Goal: Task Accomplishment & Management: Manage account settings

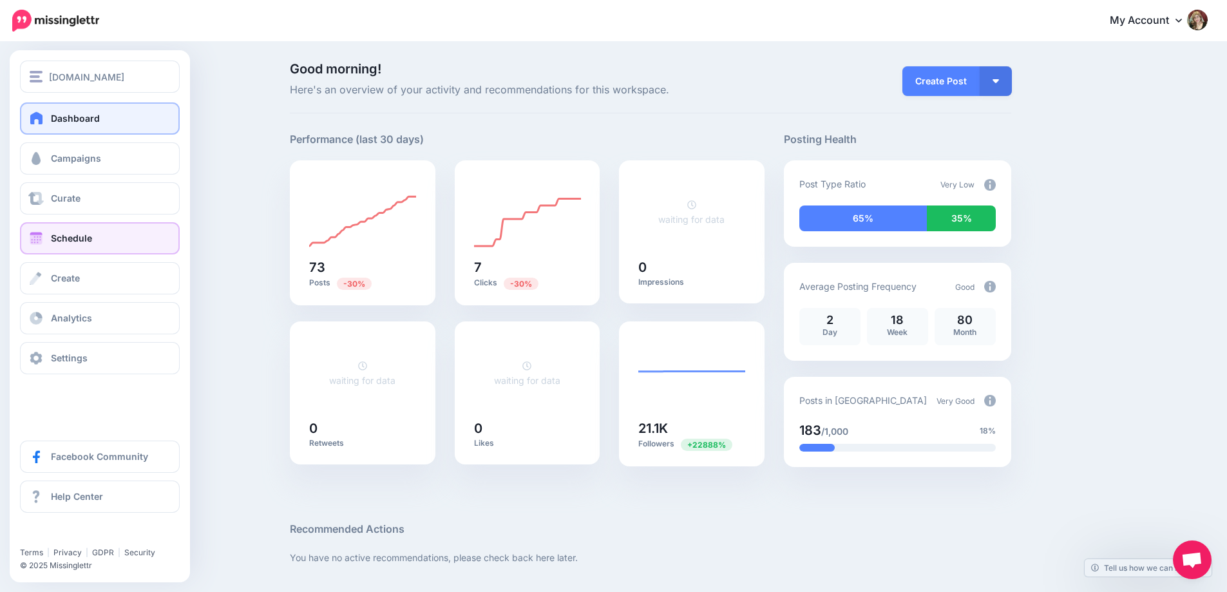
click at [52, 237] on span "Schedule" at bounding box center [71, 238] width 41 height 11
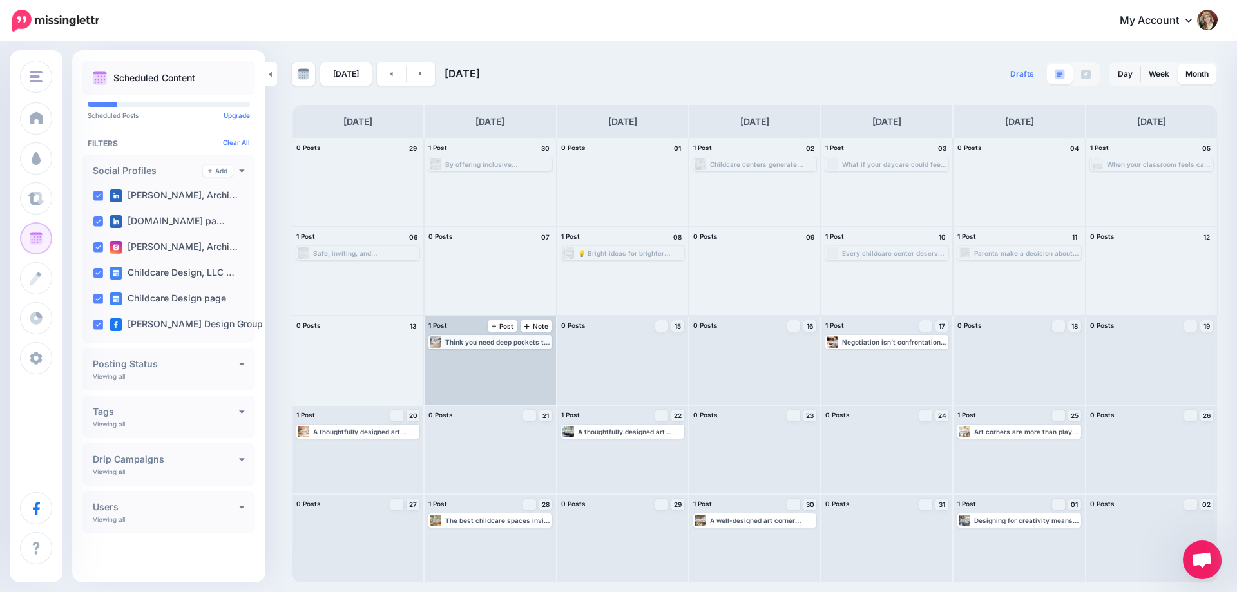
click at [481, 336] on div "Think you need deep pockets to start a daycare? Think again. Strategic design a…" at bounding box center [490, 342] width 120 height 12
click at [486, 358] on link "Edit" at bounding box center [470, 358] width 81 height 12
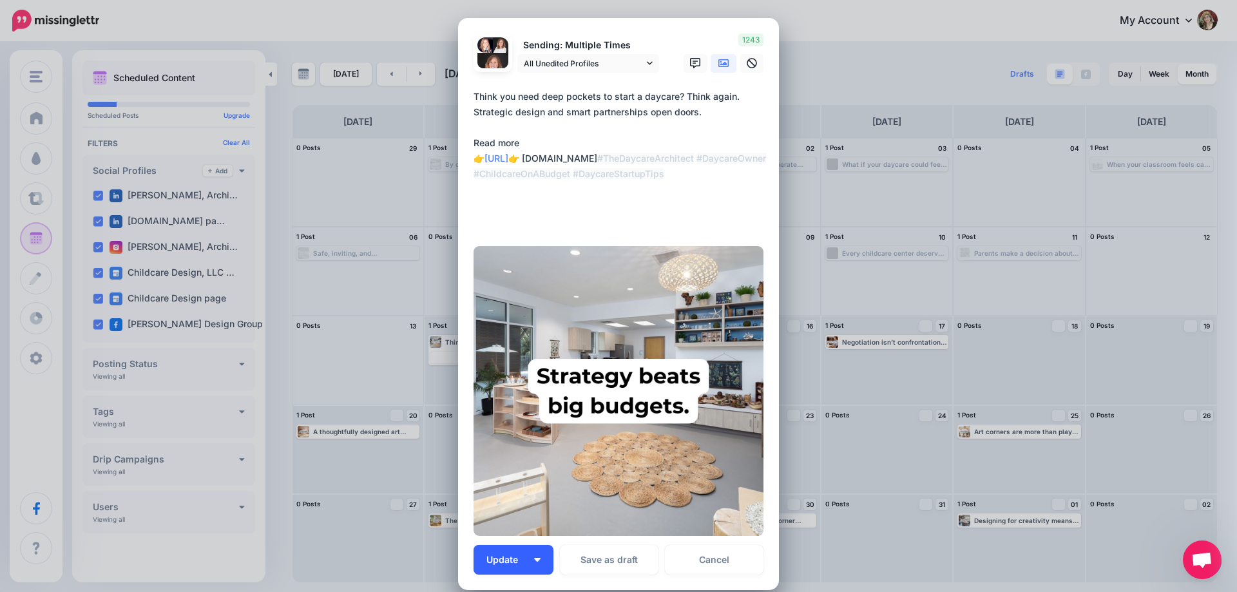
click at [515, 566] on button "Update" at bounding box center [514, 560] width 80 height 30
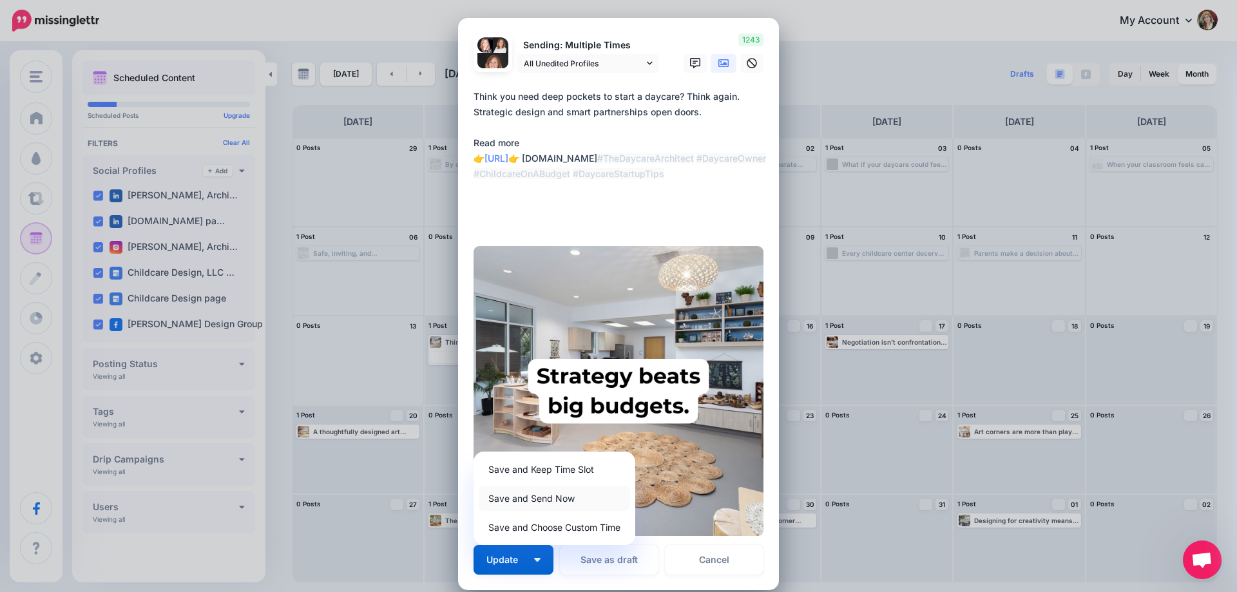
click at [521, 493] on link "Save and Send Now" at bounding box center [554, 498] width 151 height 25
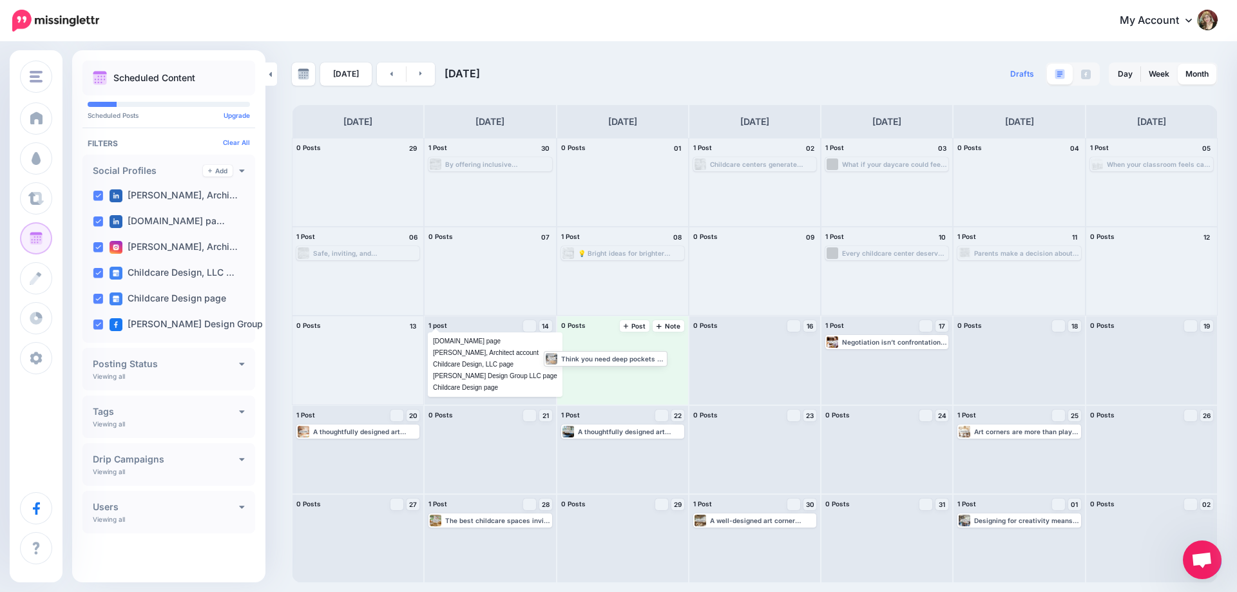
drag, startPoint x: 546, startPoint y: 342, endPoint x: 657, endPoint y: 338, distance: 110.9
drag, startPoint x: 624, startPoint y: 342, endPoint x: 506, endPoint y: 358, distance: 119.0
click at [514, 296] on div at bounding box center [490, 271] width 131 height 88
click at [545, 342] on div "Think you need deep pockets to start a daycare? Think again. Strategic design a…" at bounding box center [497, 342] width 105 height 8
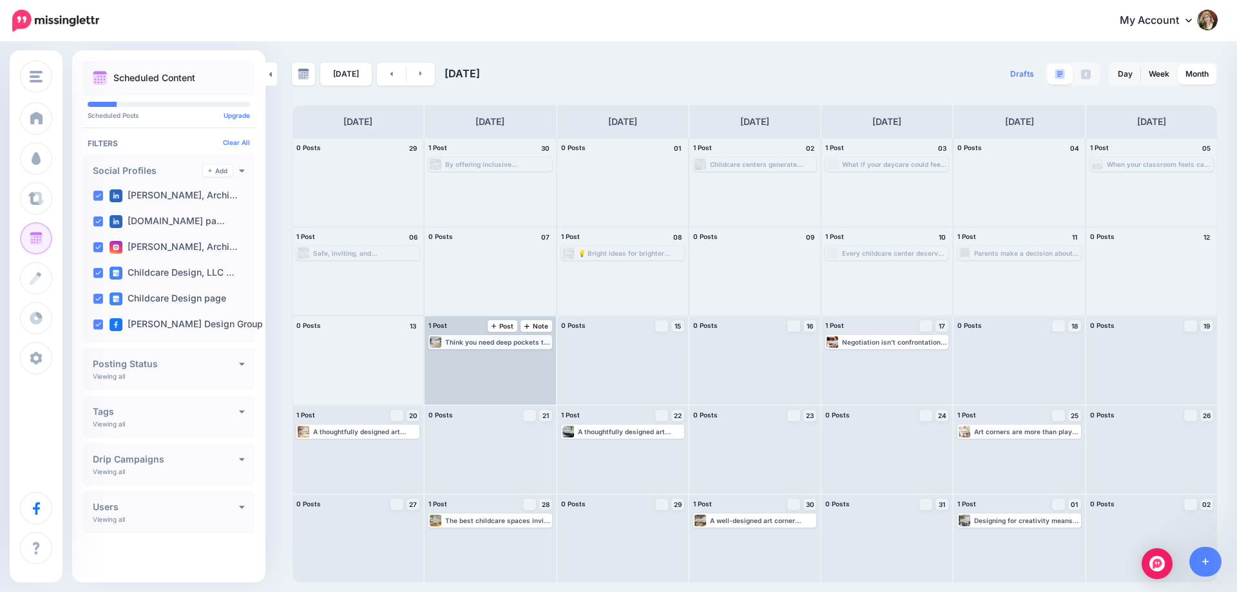
click at [515, 341] on div "Think you need deep pockets to start a daycare? Think again. Strategic design a…" at bounding box center [497, 342] width 105 height 8
click at [522, 358] on img at bounding box center [522, 357] width 6 height 6
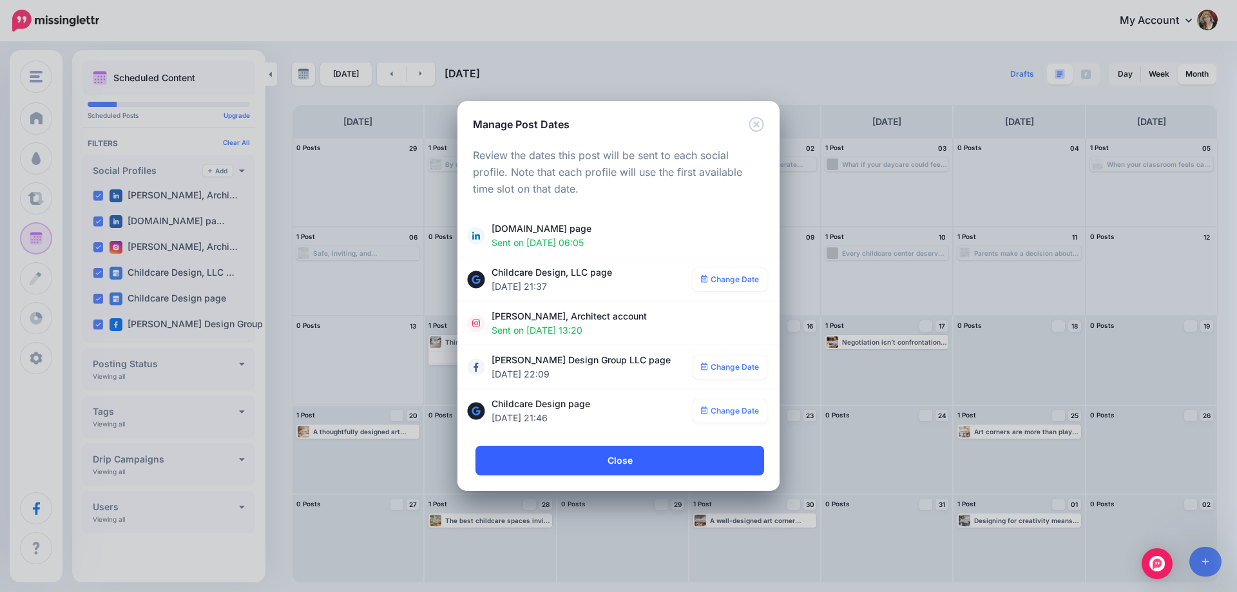
click at [637, 461] on link "Close" at bounding box center [620, 461] width 289 height 30
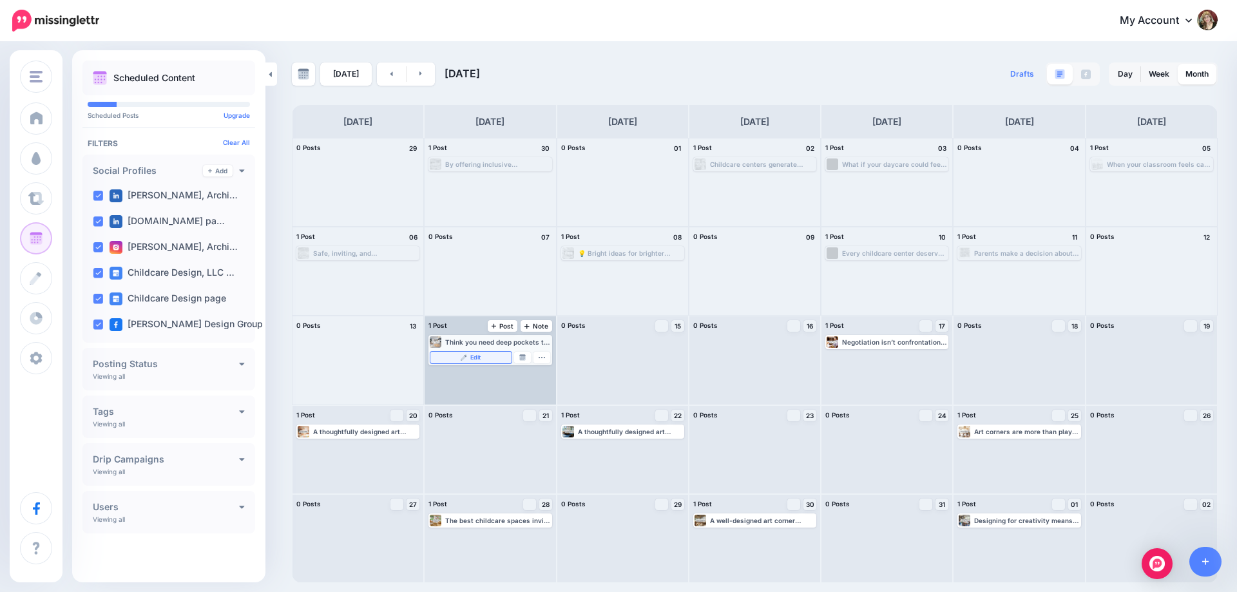
click at [498, 358] on link "Edit" at bounding box center [470, 358] width 81 height 12
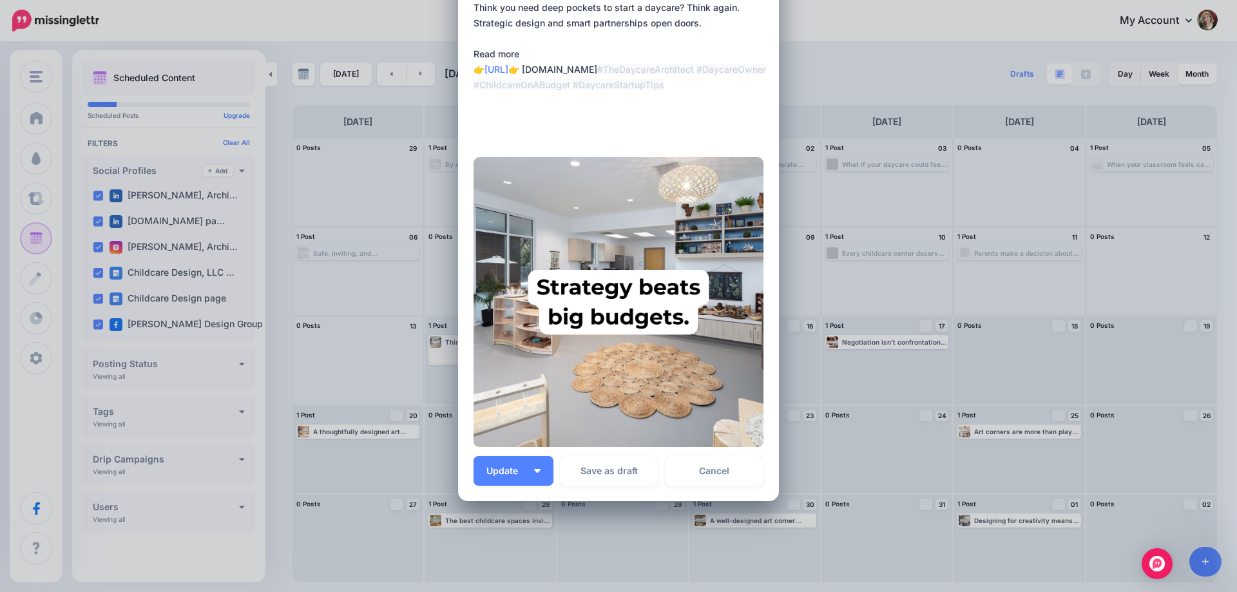
scroll to position [138, 0]
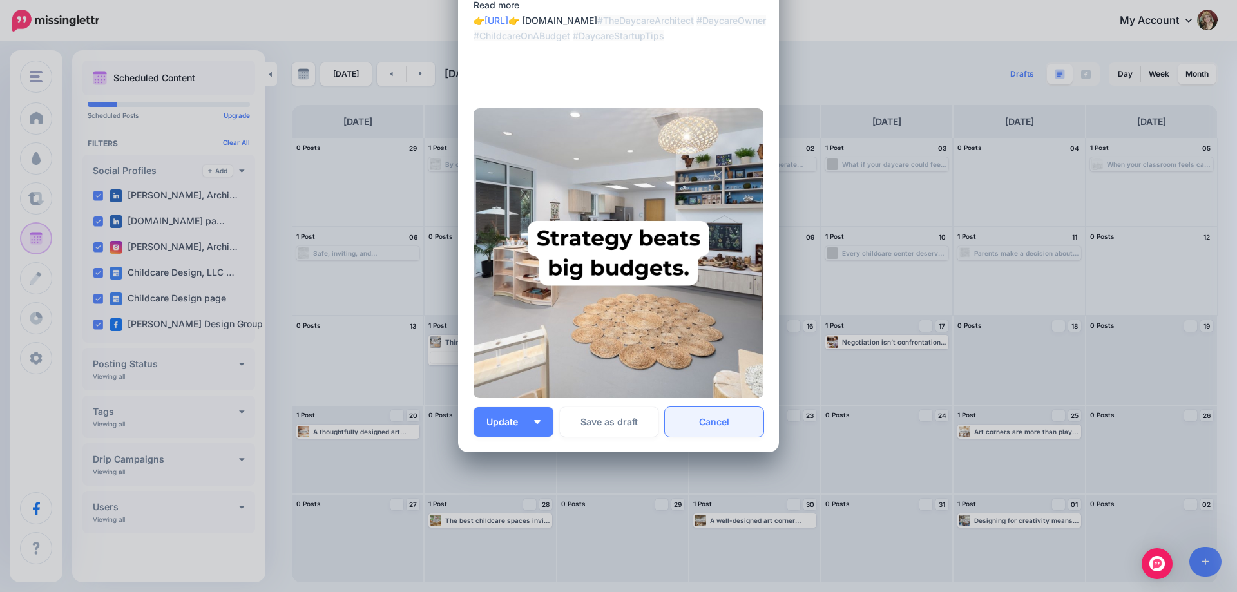
click at [700, 412] on link "Cancel" at bounding box center [714, 422] width 99 height 30
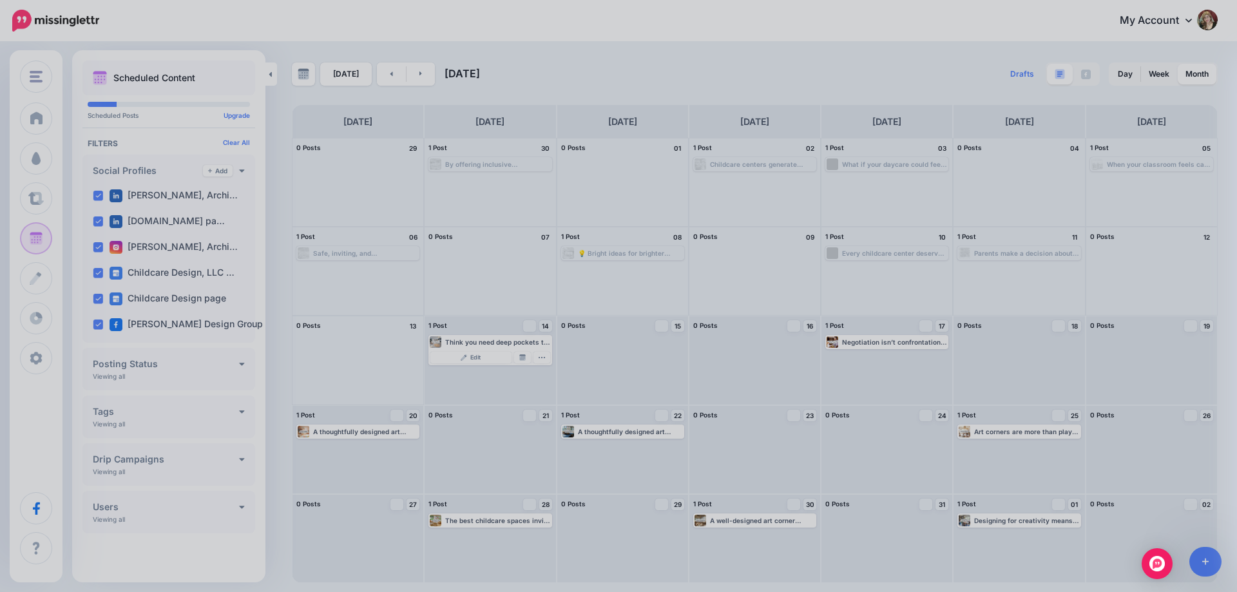
scroll to position [0, 0]
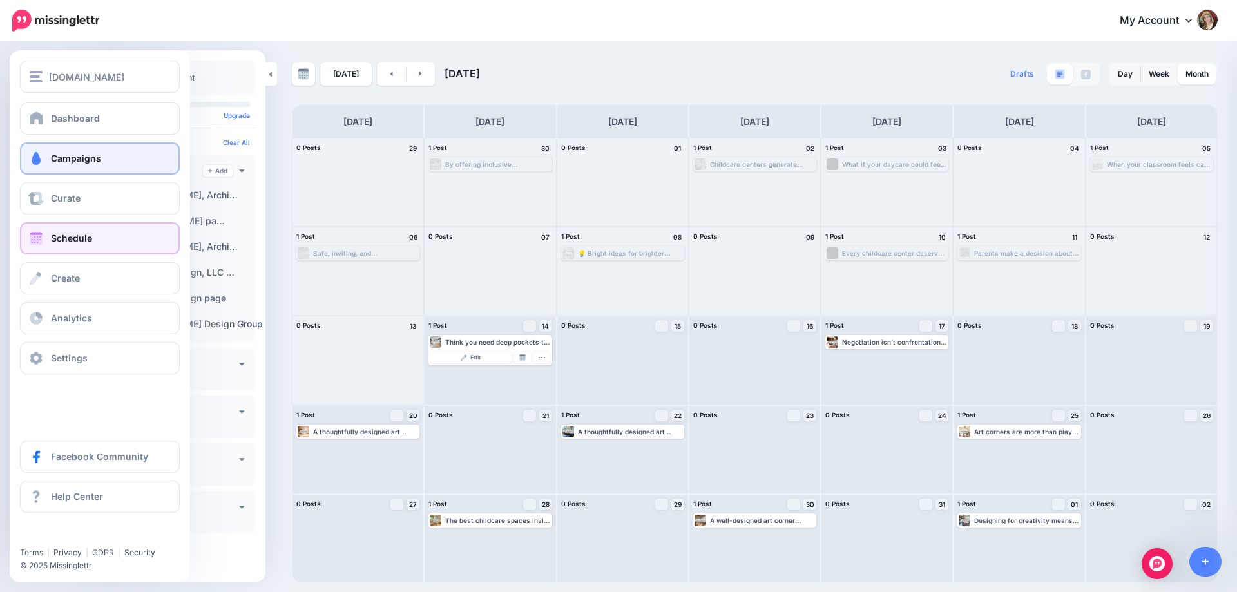
click at [68, 149] on link "Campaigns" at bounding box center [100, 158] width 160 height 32
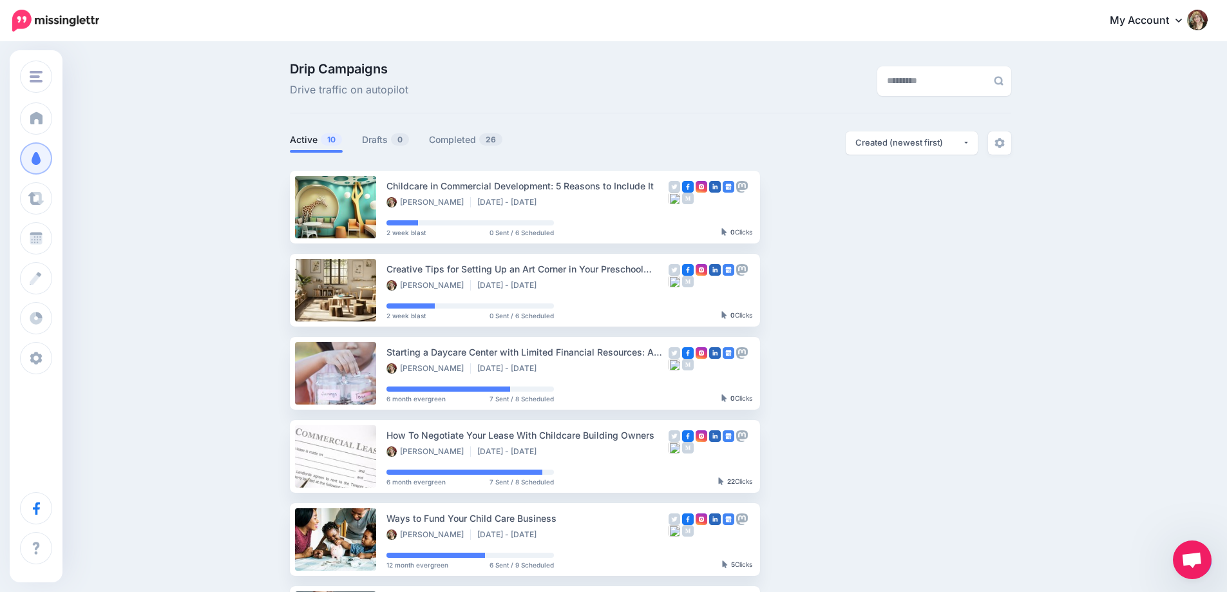
click at [686, 119] on div "Drip Campaigns Drive traffic on autopilot Active 10 0" at bounding box center [650, 527] width 741 height 929
click at [676, 104] on div "Drip Campaigns Drive traffic on autopilot" at bounding box center [651, 88] width 722 height 51
click at [909, 359] on ul "Childcare in Commercial Development: 5 Reasons to Include It Zelle Bonita Nov 4…" at bounding box center [651, 581] width 722 height 821
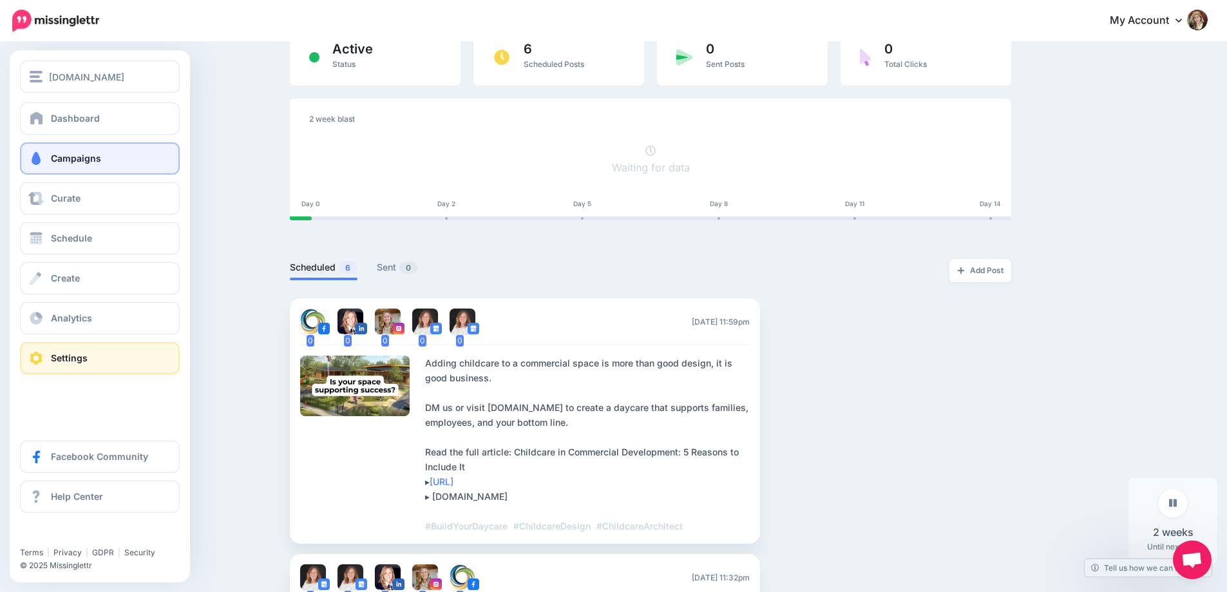
scroll to position [129, 0]
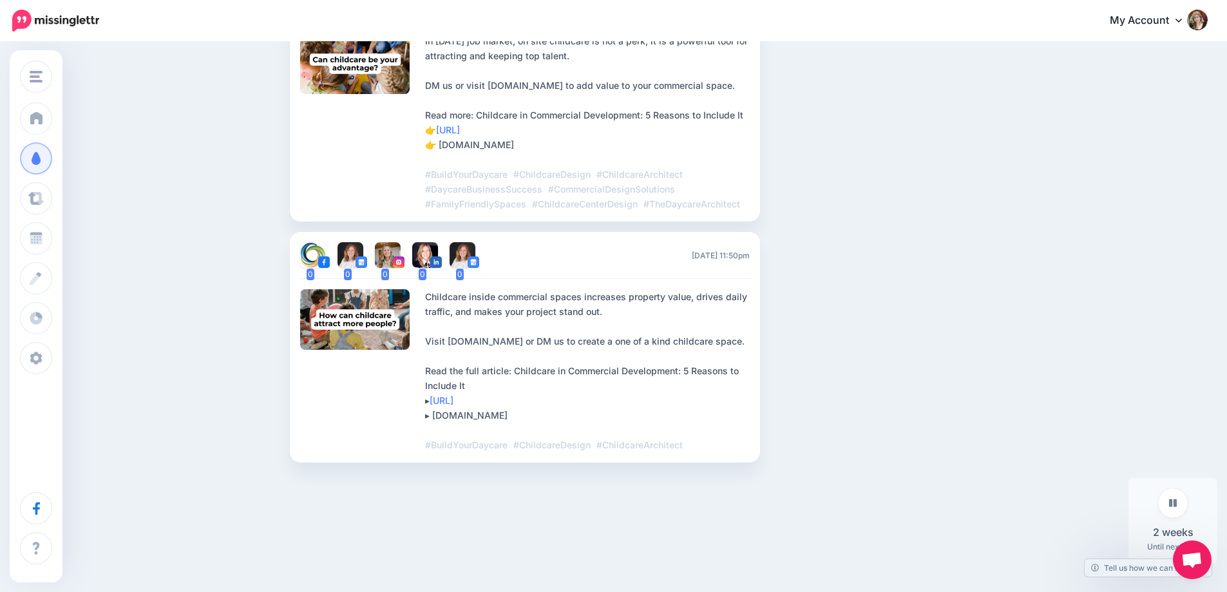
scroll to position [1557, 0]
